Goal: Information Seeking & Learning: Learn about a topic

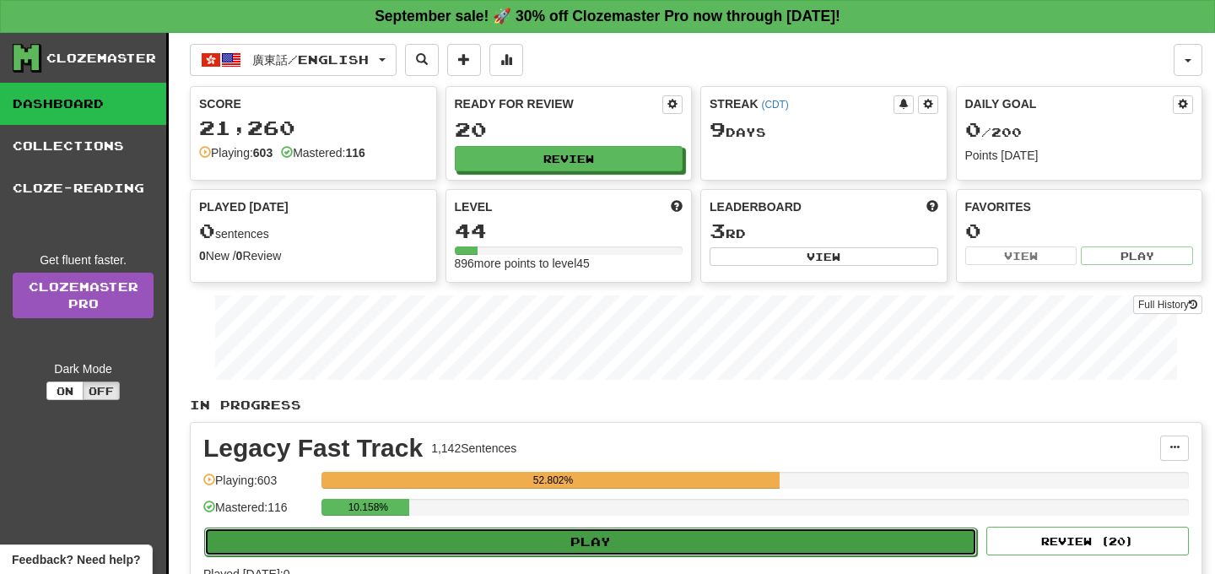
click at [447, 538] on button "Play" at bounding box center [590, 542] width 773 height 29
select select "**"
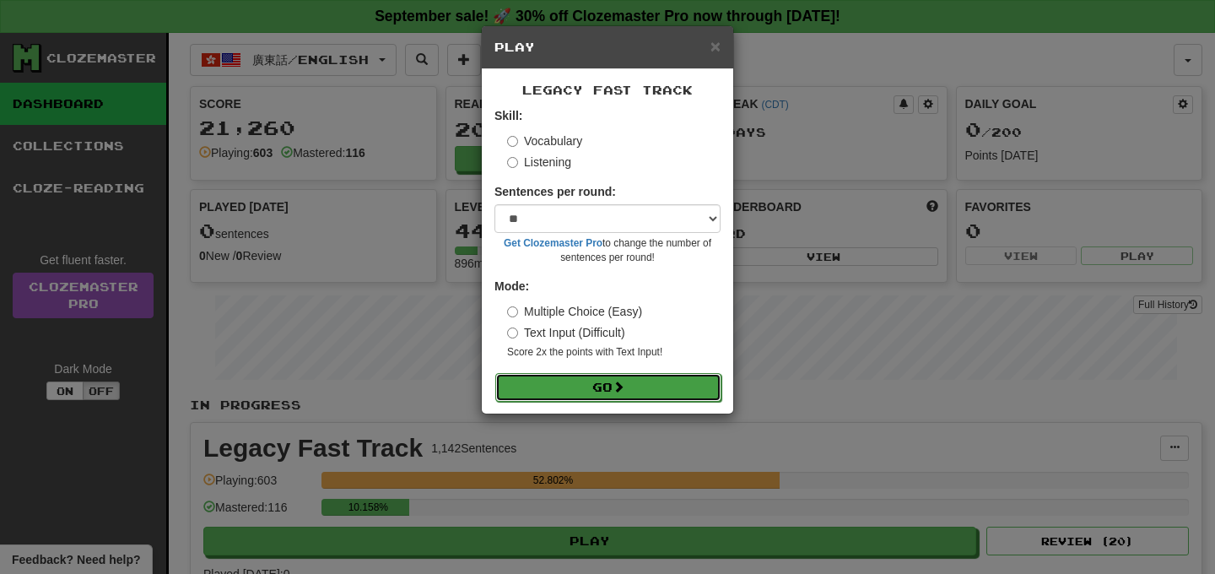
click at [539, 391] on button "Go" at bounding box center [608, 387] width 226 height 29
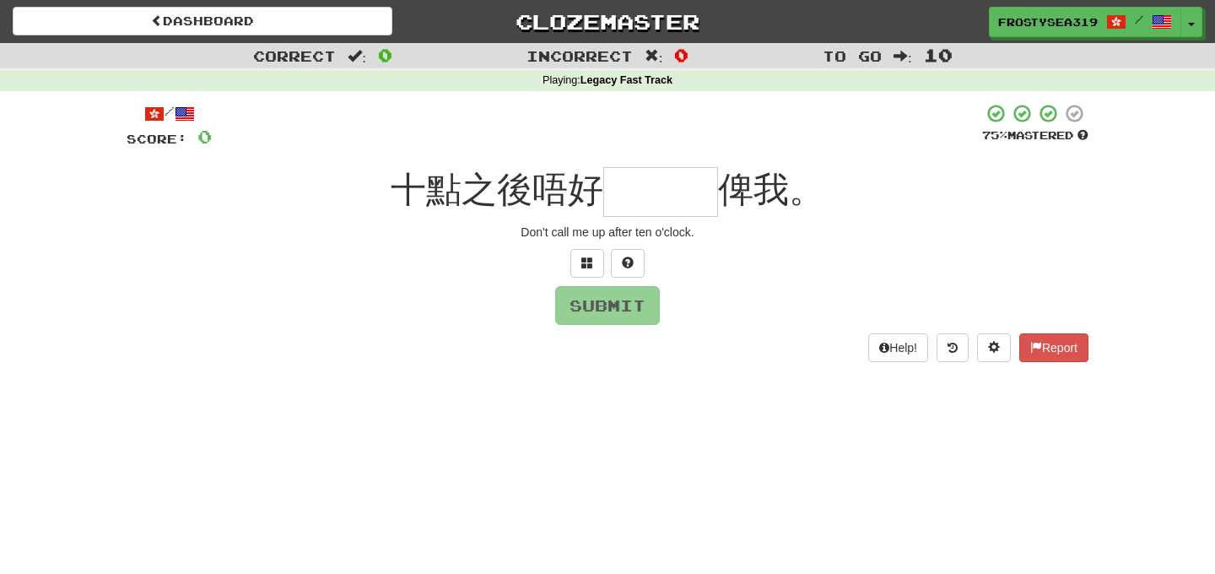
click at [615, 178] on input "text" at bounding box center [661, 192] width 115 height 50
type input "***"
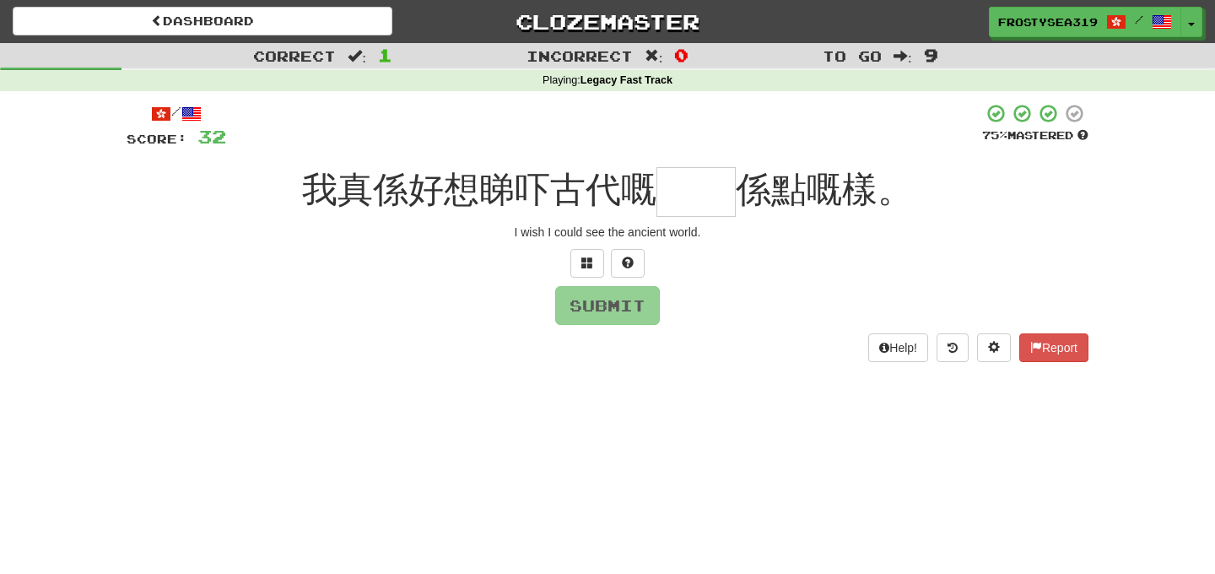
click at [688, 195] on input "text" at bounding box center [696, 192] width 79 height 50
type input "**"
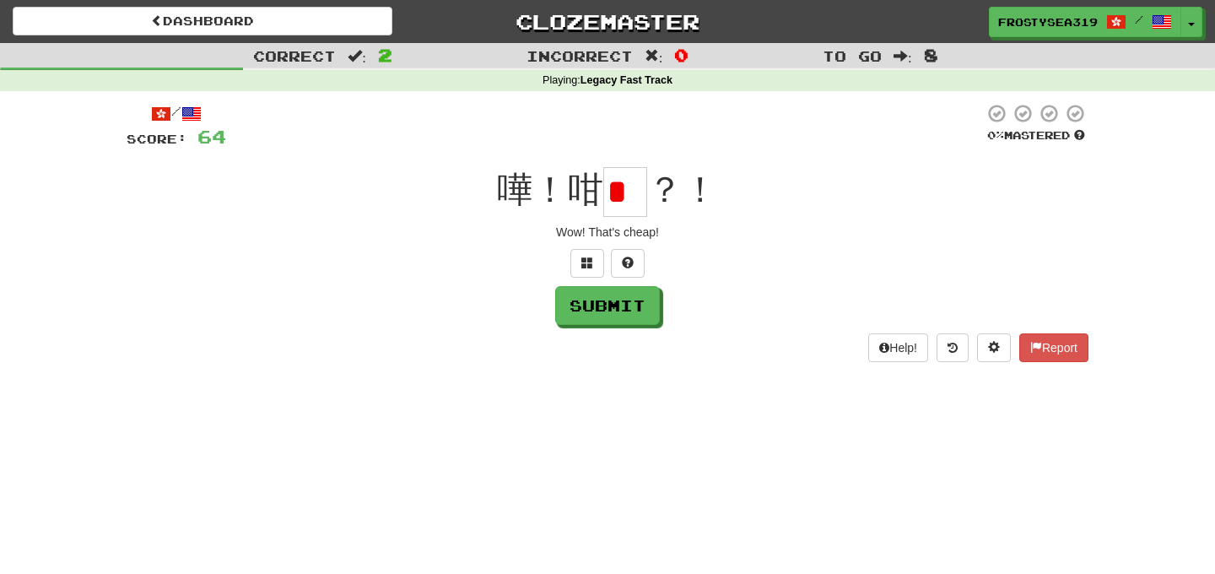
type input "*"
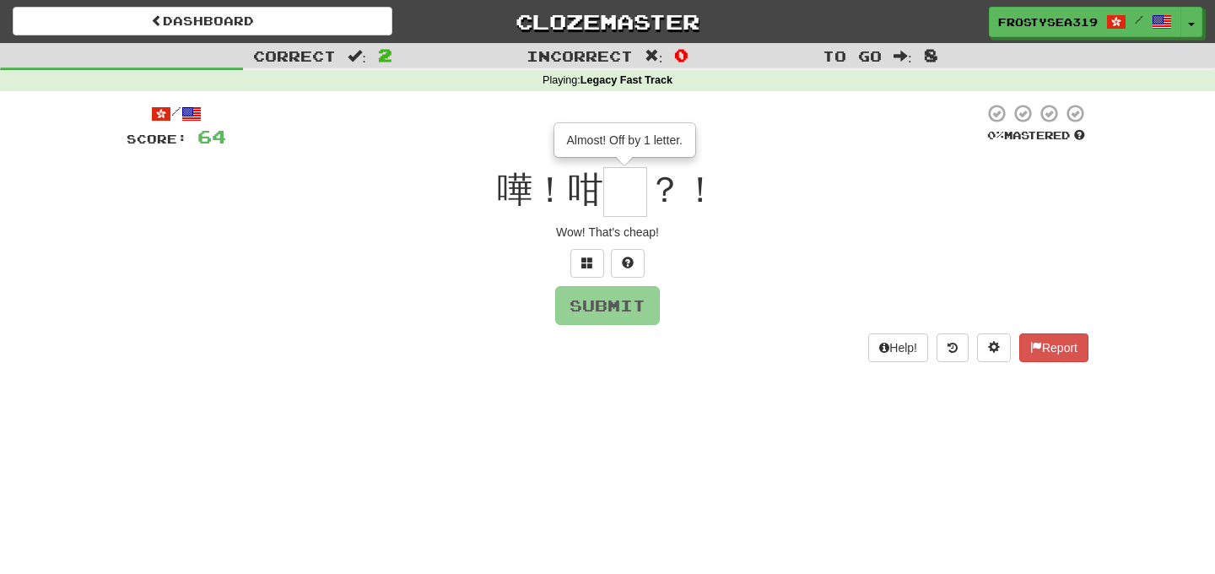
click at [586, 243] on div "/ Score: 64 0 % Mastered 嘩！咁 Almost! Off by 1 letter. ？！ Wow! That's cheap! Sub…" at bounding box center [608, 232] width 962 height 258
click at [586, 252] on button at bounding box center [588, 263] width 34 height 29
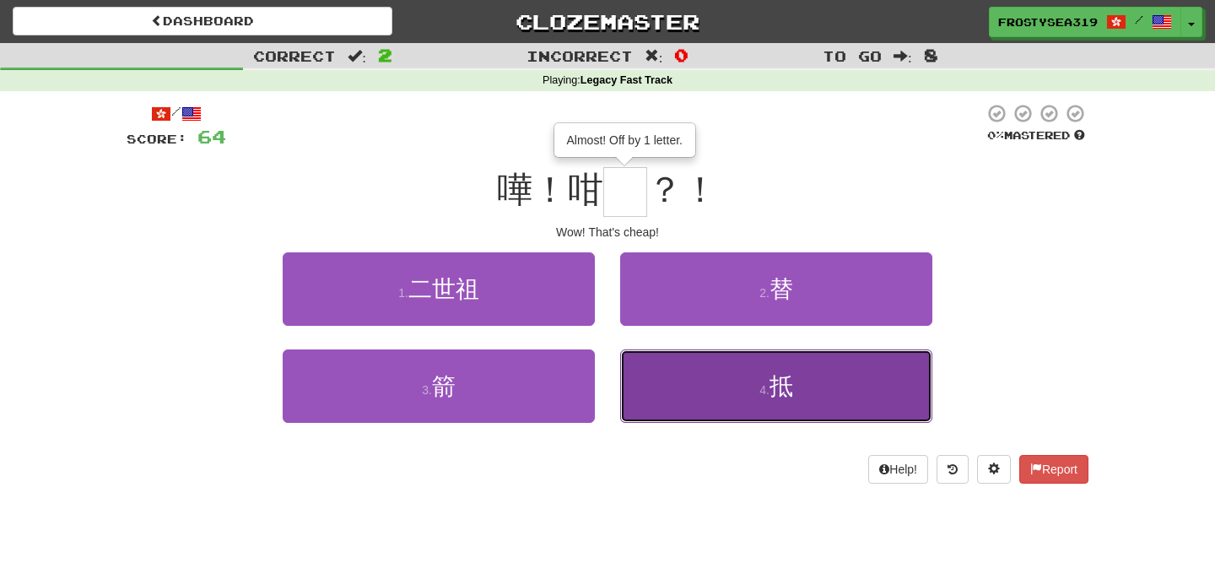
click at [778, 387] on span "抵" at bounding box center [782, 386] width 24 height 26
type input "*"
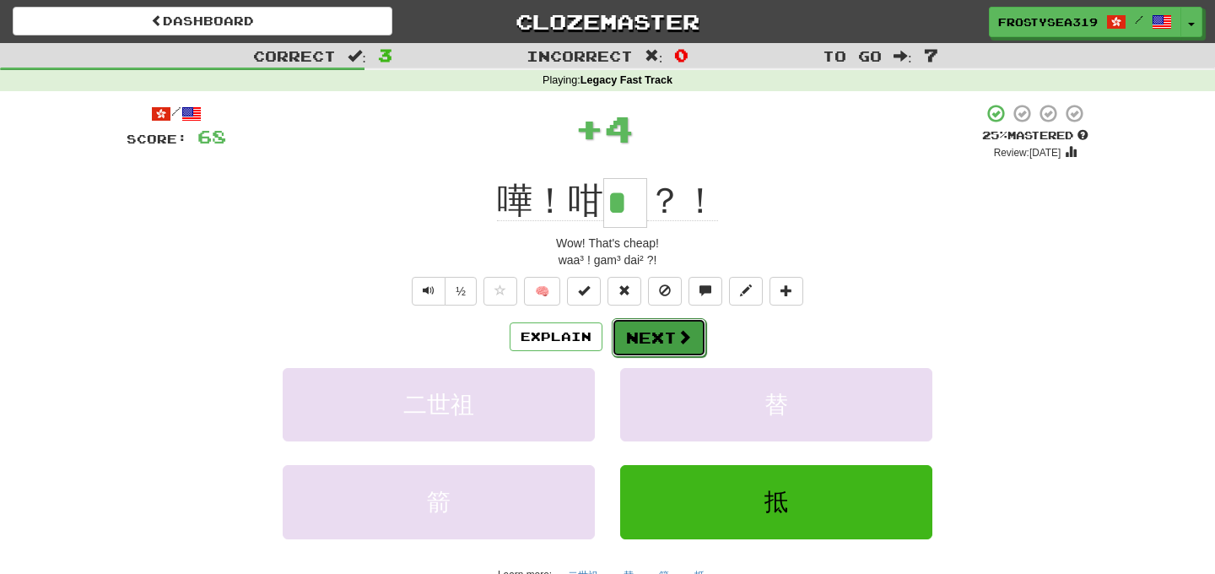
click at [672, 337] on button "Next" at bounding box center [659, 337] width 95 height 39
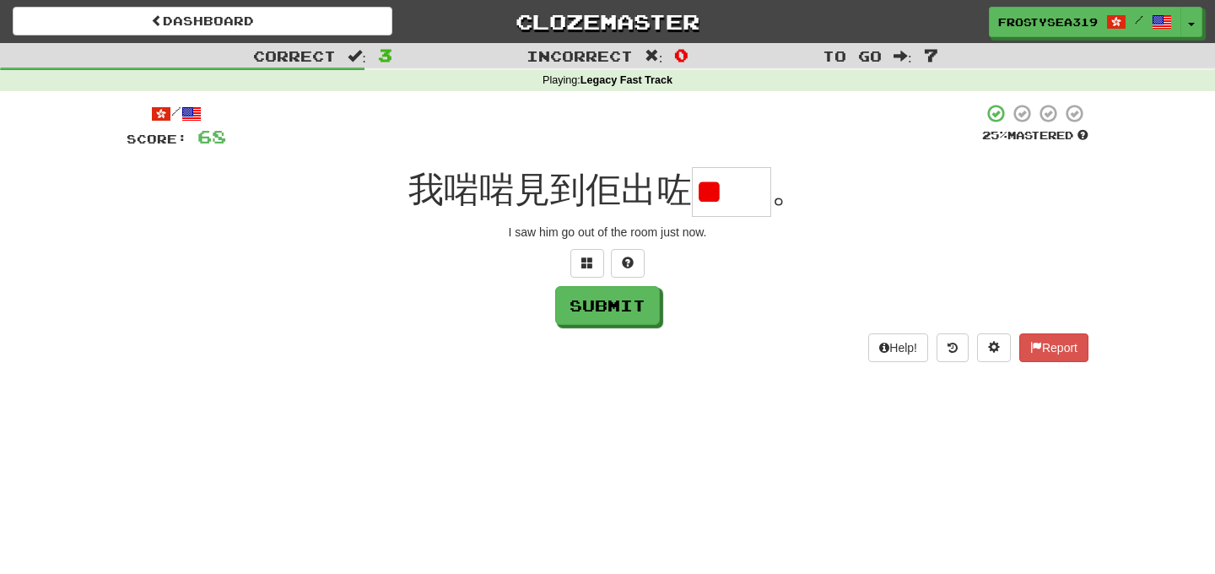
type input "*"
click at [595, 252] on button at bounding box center [588, 263] width 34 height 29
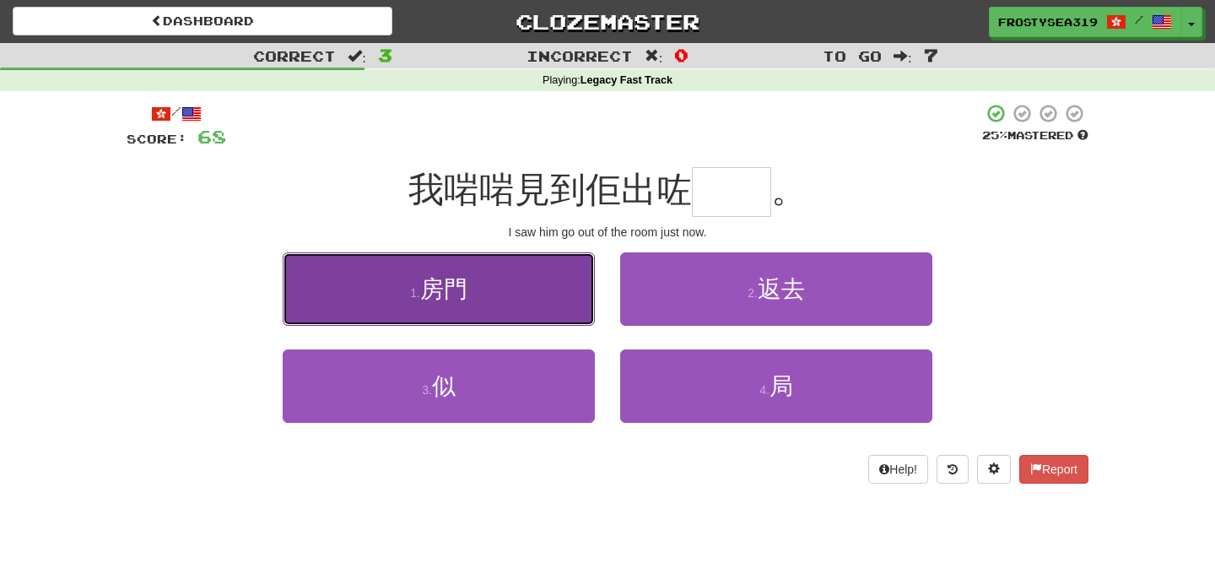
click at [512, 276] on button "1 . [GEOGRAPHIC_DATA]" at bounding box center [439, 288] width 312 height 73
type input "**"
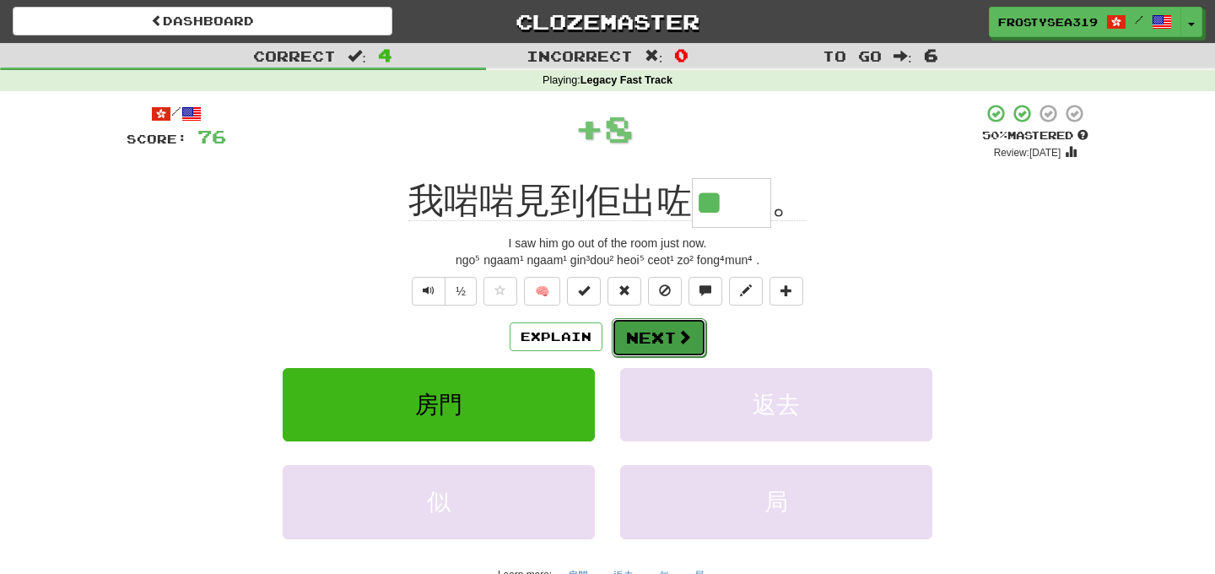
click at [663, 346] on button "Next" at bounding box center [659, 337] width 95 height 39
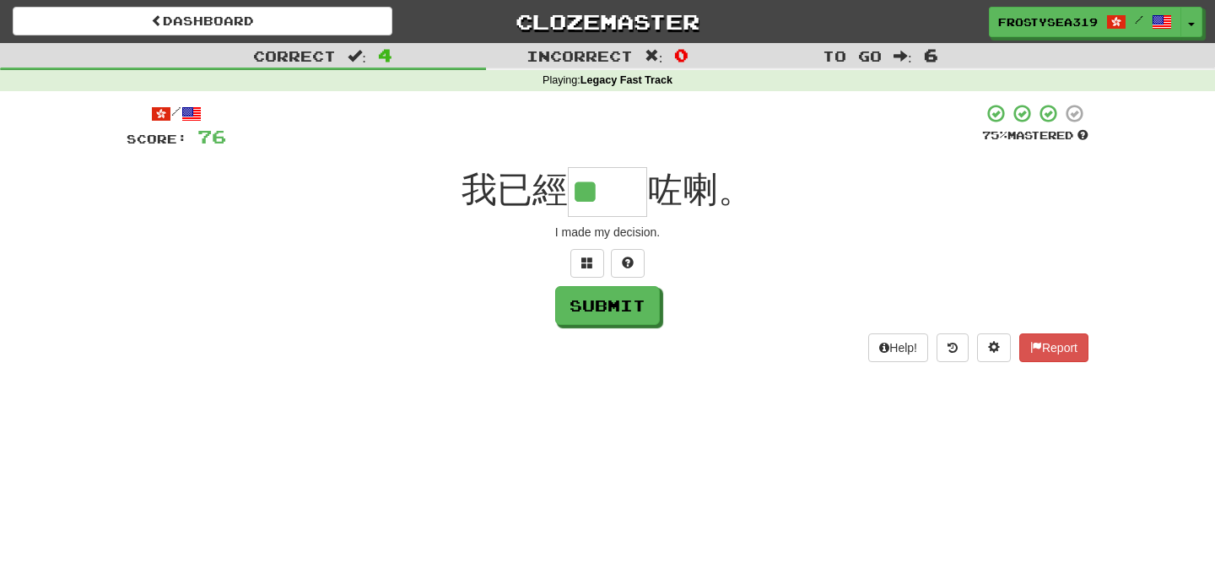
type input "**"
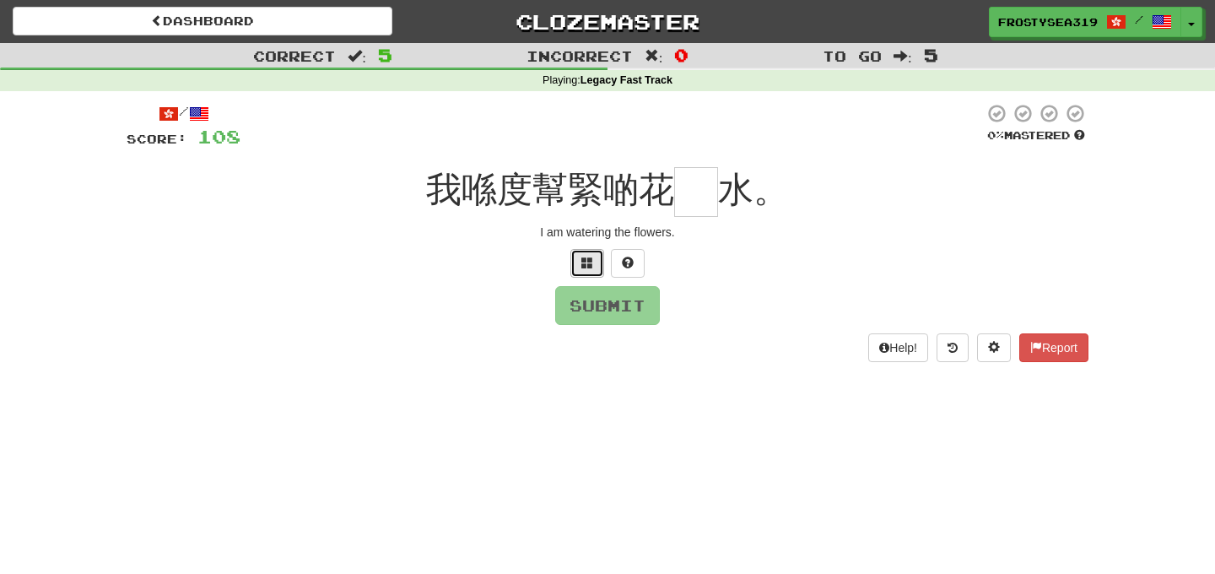
click at [573, 268] on button at bounding box center [588, 263] width 34 height 29
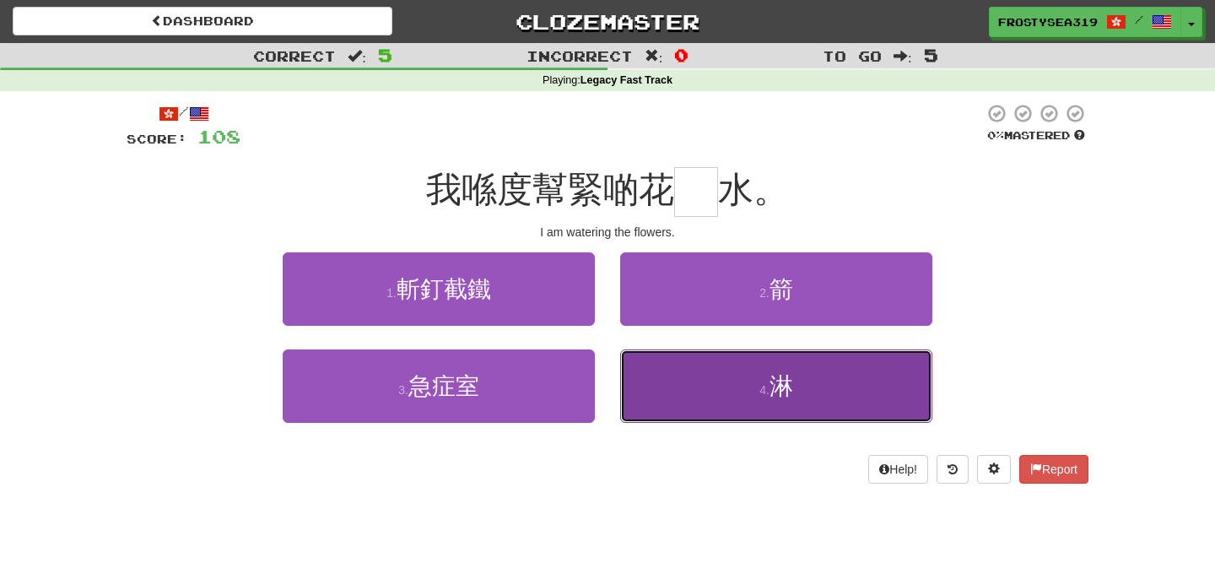
click at [775, 388] on span "淋" at bounding box center [782, 386] width 24 height 26
type input "*"
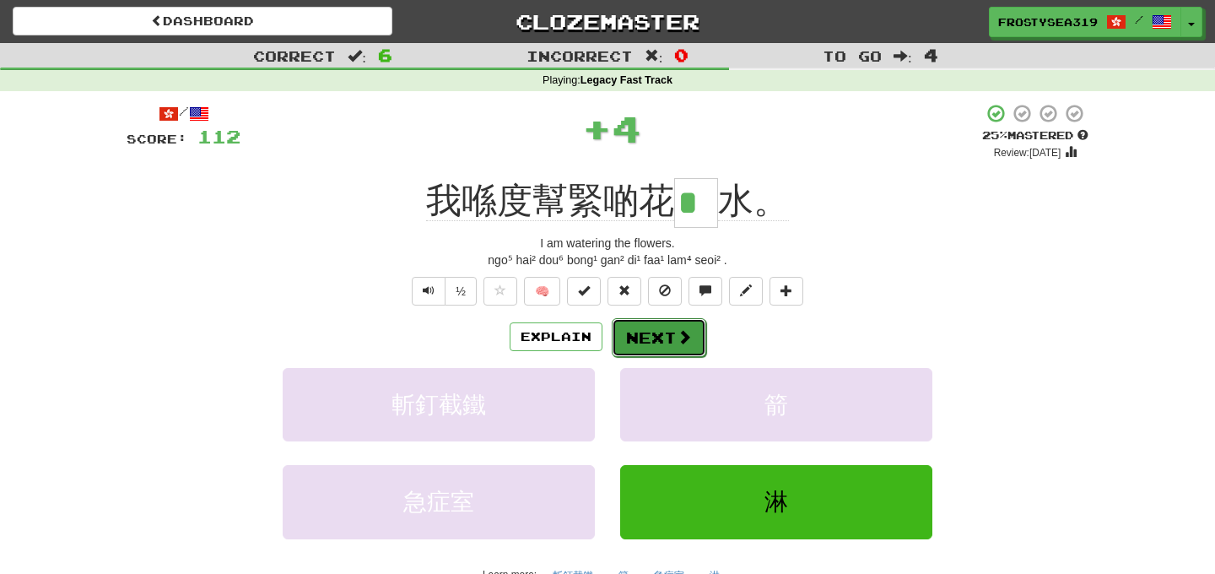
click at [648, 336] on button "Next" at bounding box center [659, 337] width 95 height 39
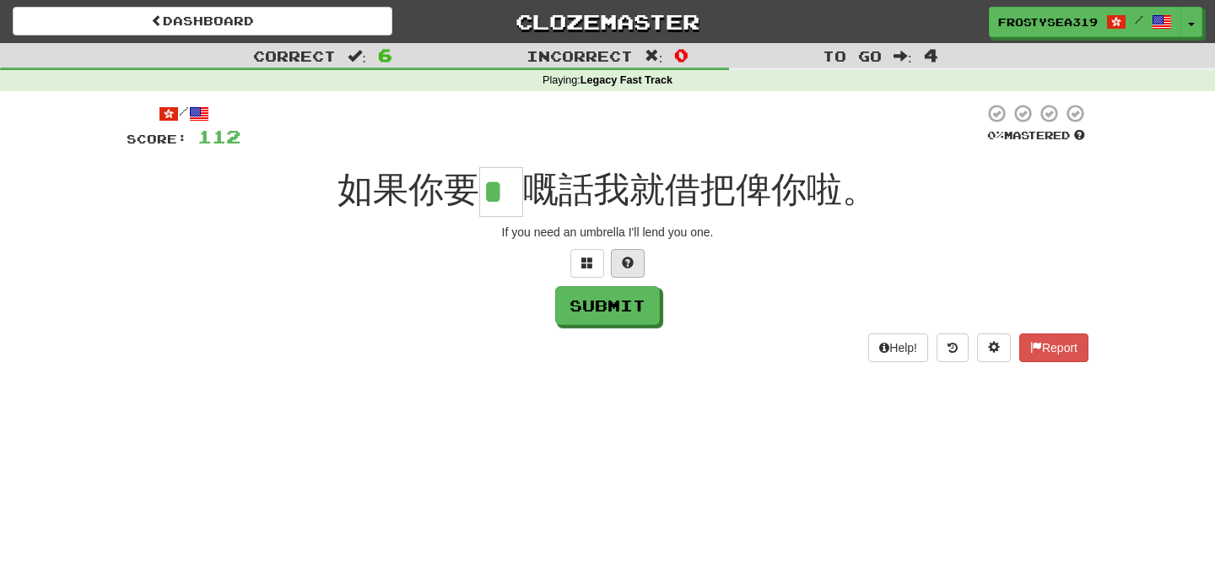
type input "*"
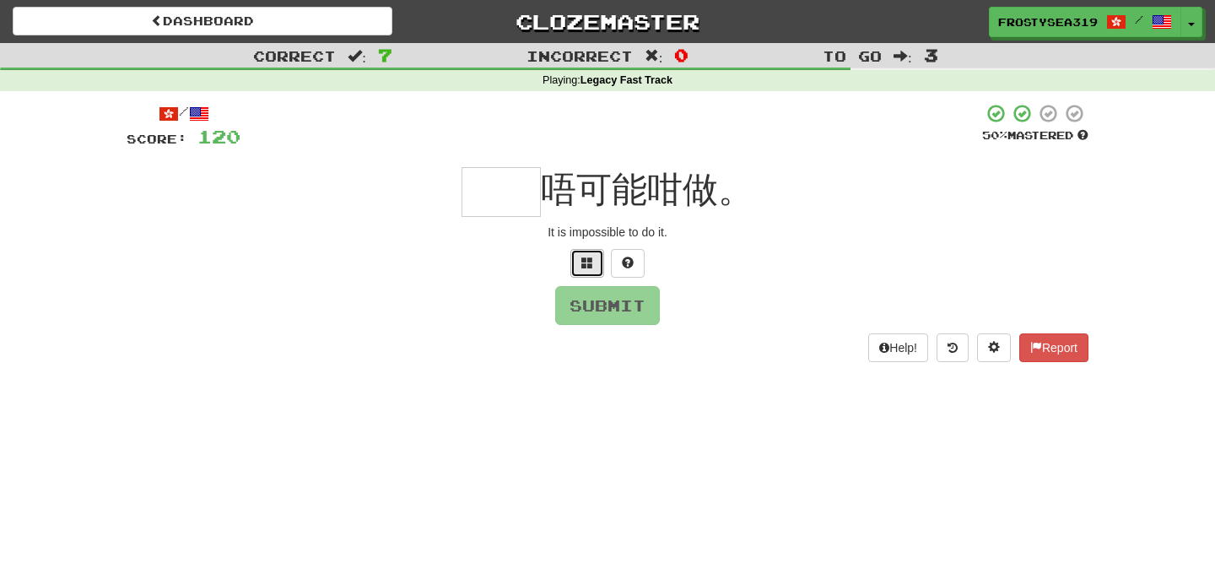
click at [590, 268] on span at bounding box center [588, 263] width 12 height 12
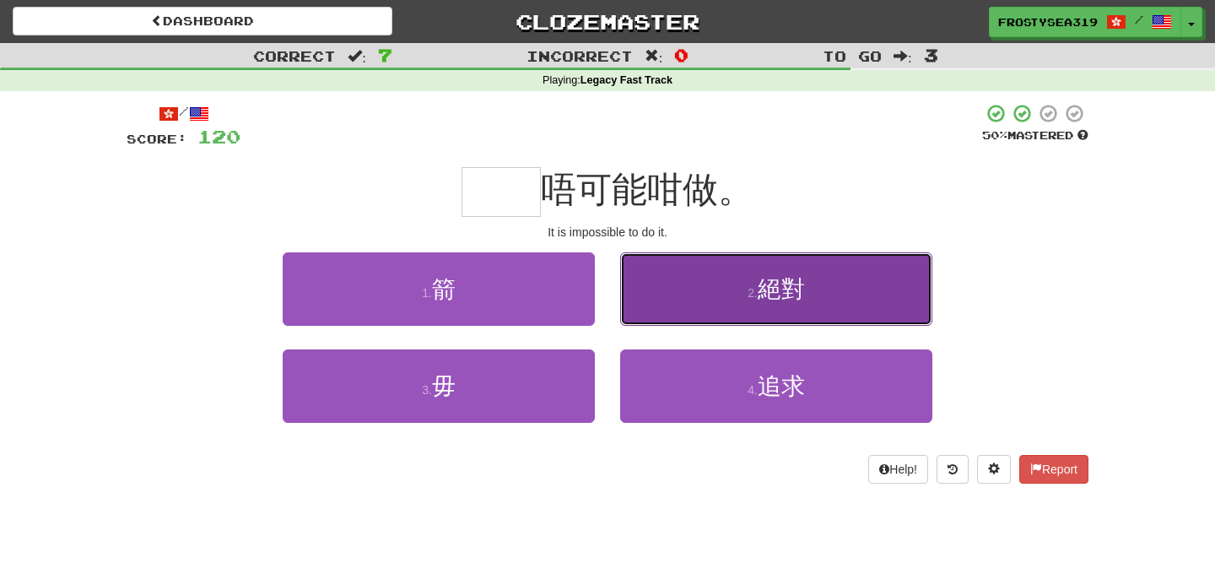
click at [719, 289] on button "2 . 絕對" at bounding box center [776, 288] width 312 height 73
type input "**"
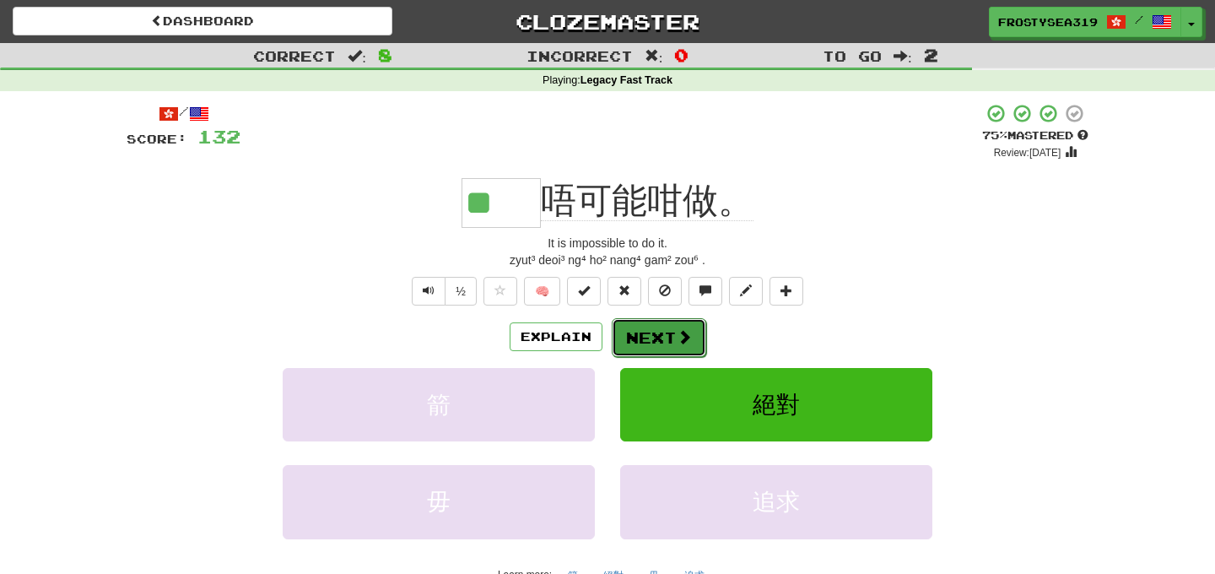
click at [663, 344] on button "Next" at bounding box center [659, 337] width 95 height 39
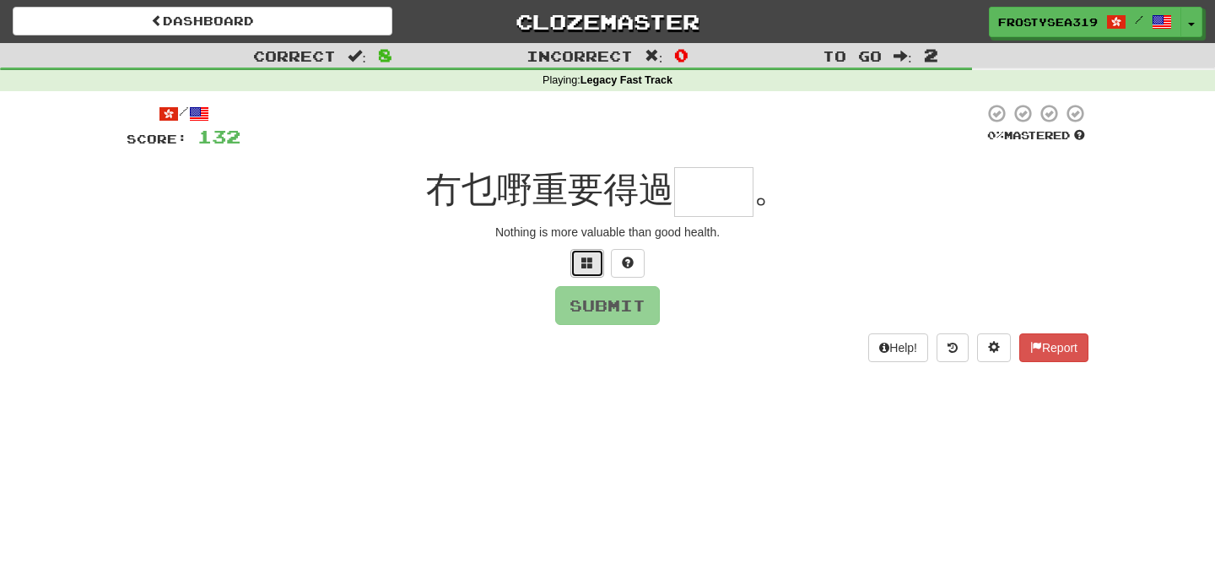
click at [590, 252] on button at bounding box center [588, 263] width 34 height 29
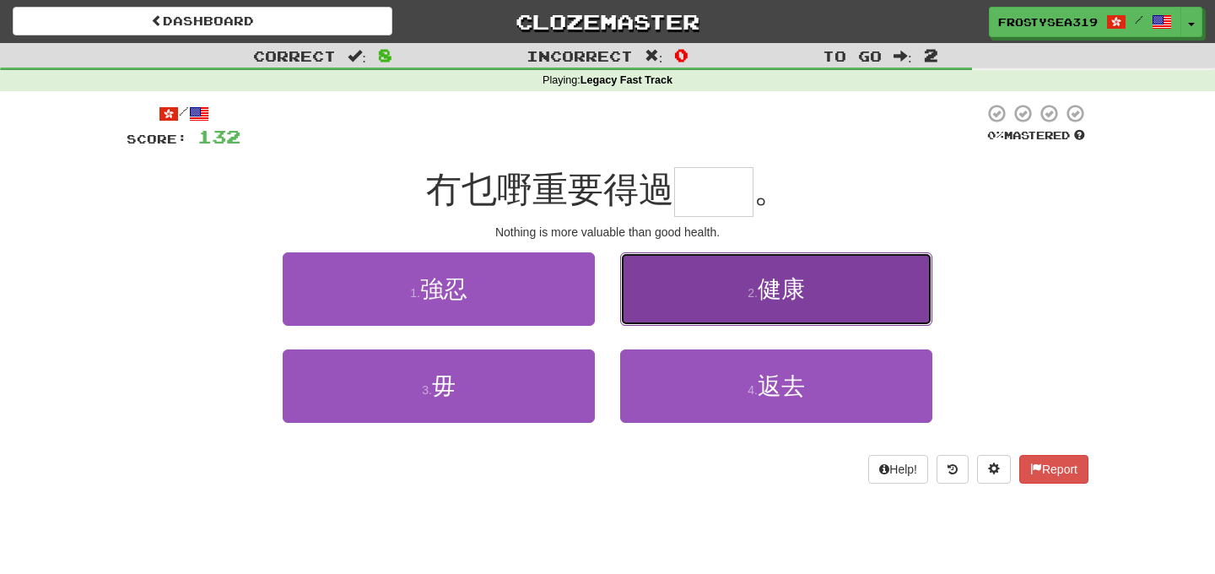
click at [769, 276] on span "健康" at bounding box center [781, 289] width 47 height 26
type input "**"
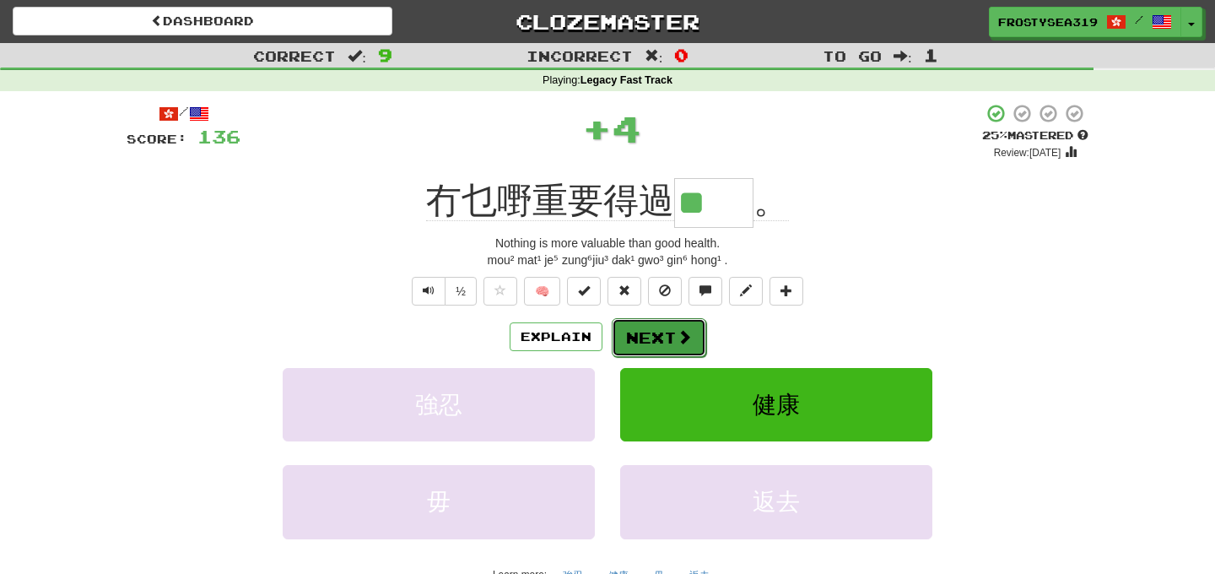
click at [654, 338] on button "Next" at bounding box center [659, 337] width 95 height 39
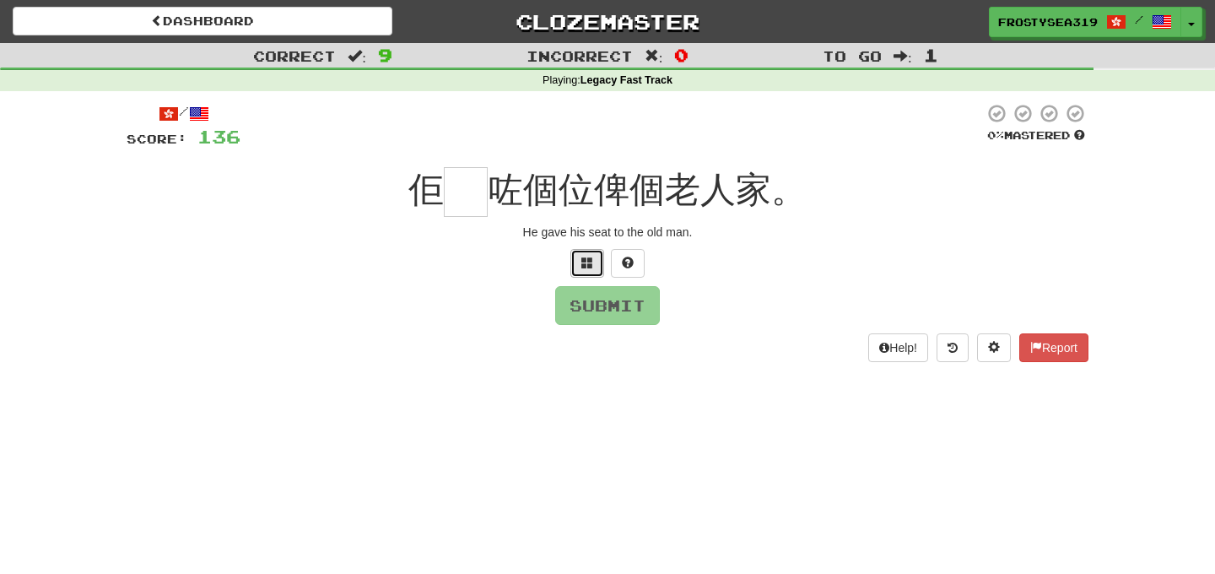
click at [591, 257] on span at bounding box center [588, 263] width 12 height 12
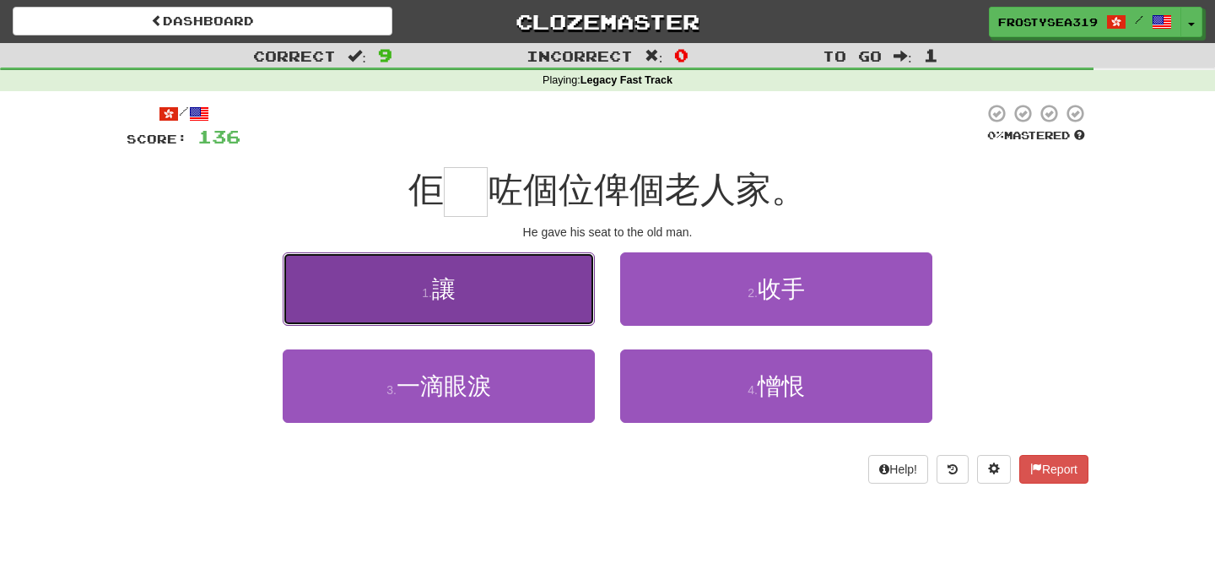
click at [442, 289] on span "讓" at bounding box center [444, 289] width 24 height 26
type input "*"
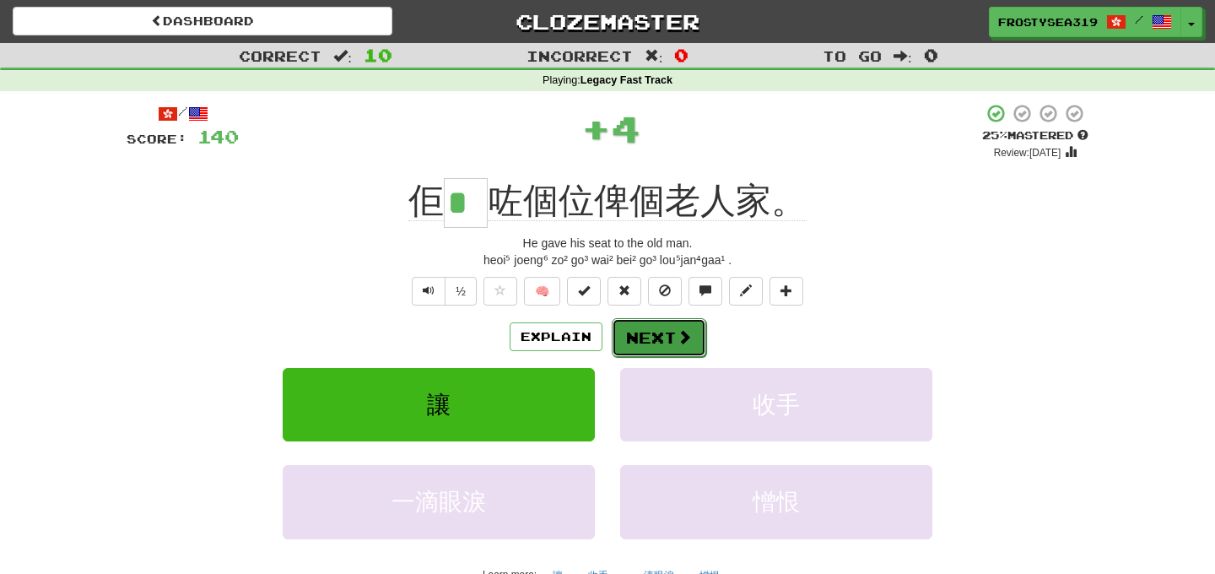
click at [660, 342] on button "Next" at bounding box center [659, 337] width 95 height 39
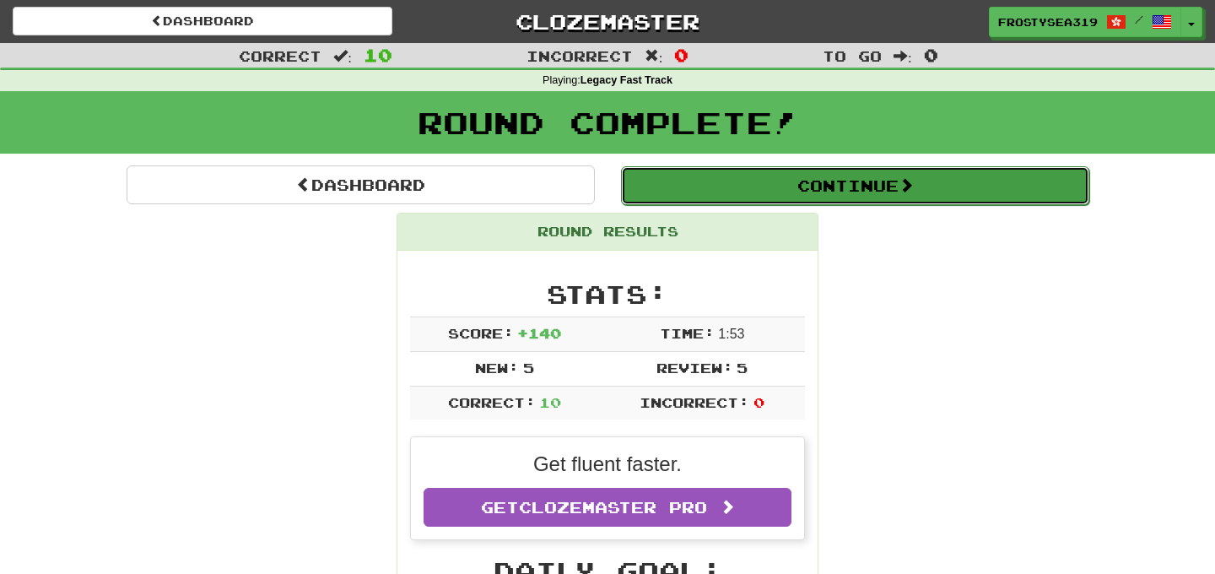
click at [681, 179] on button "Continue" at bounding box center [855, 185] width 468 height 39
